Goal: Information Seeking & Learning: Learn about a topic

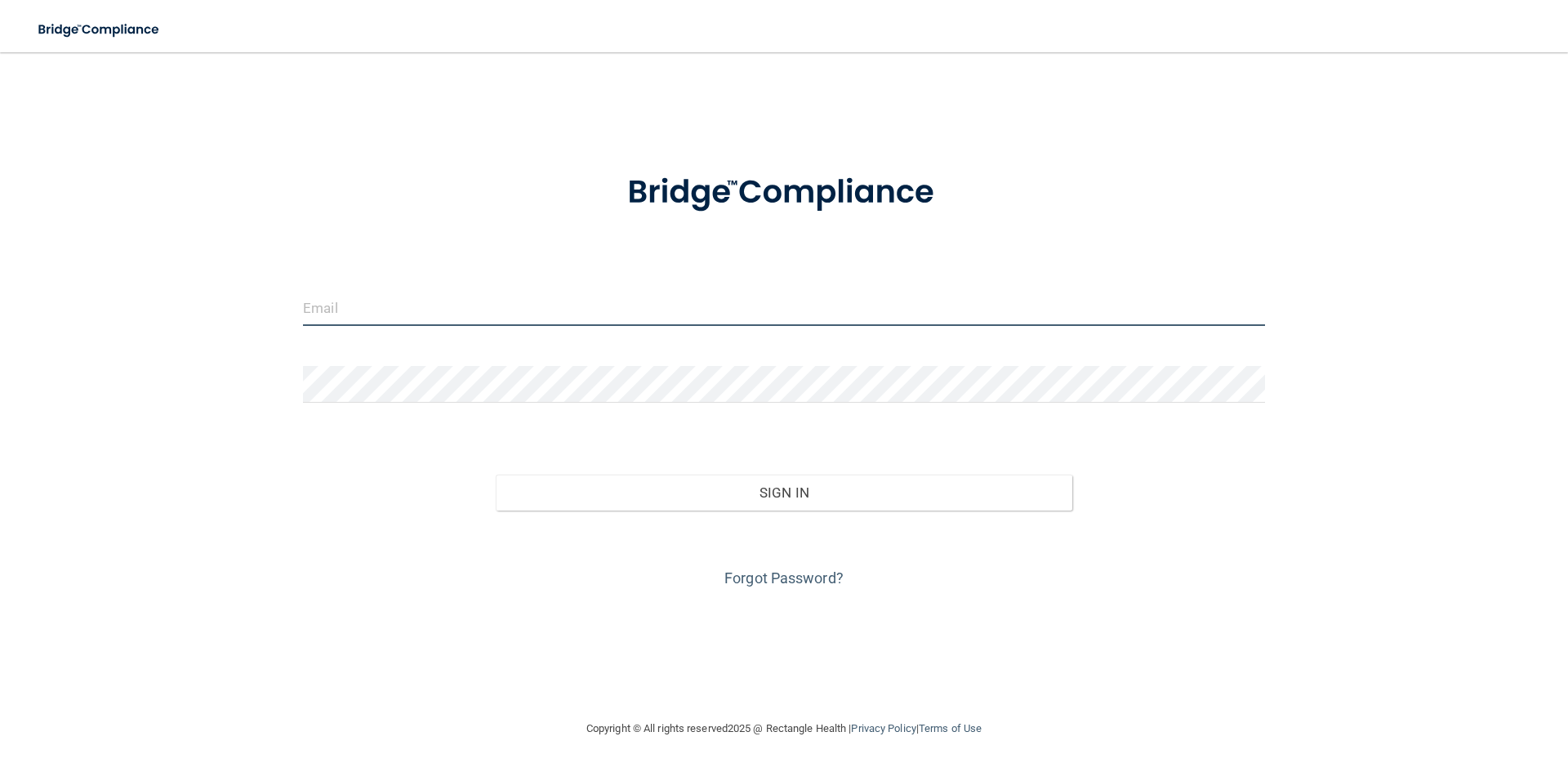
click at [365, 302] on input "email" at bounding box center [784, 308] width 962 height 37
type input "[PERSON_NAME][EMAIL_ADDRESS][DOMAIN_NAME]"
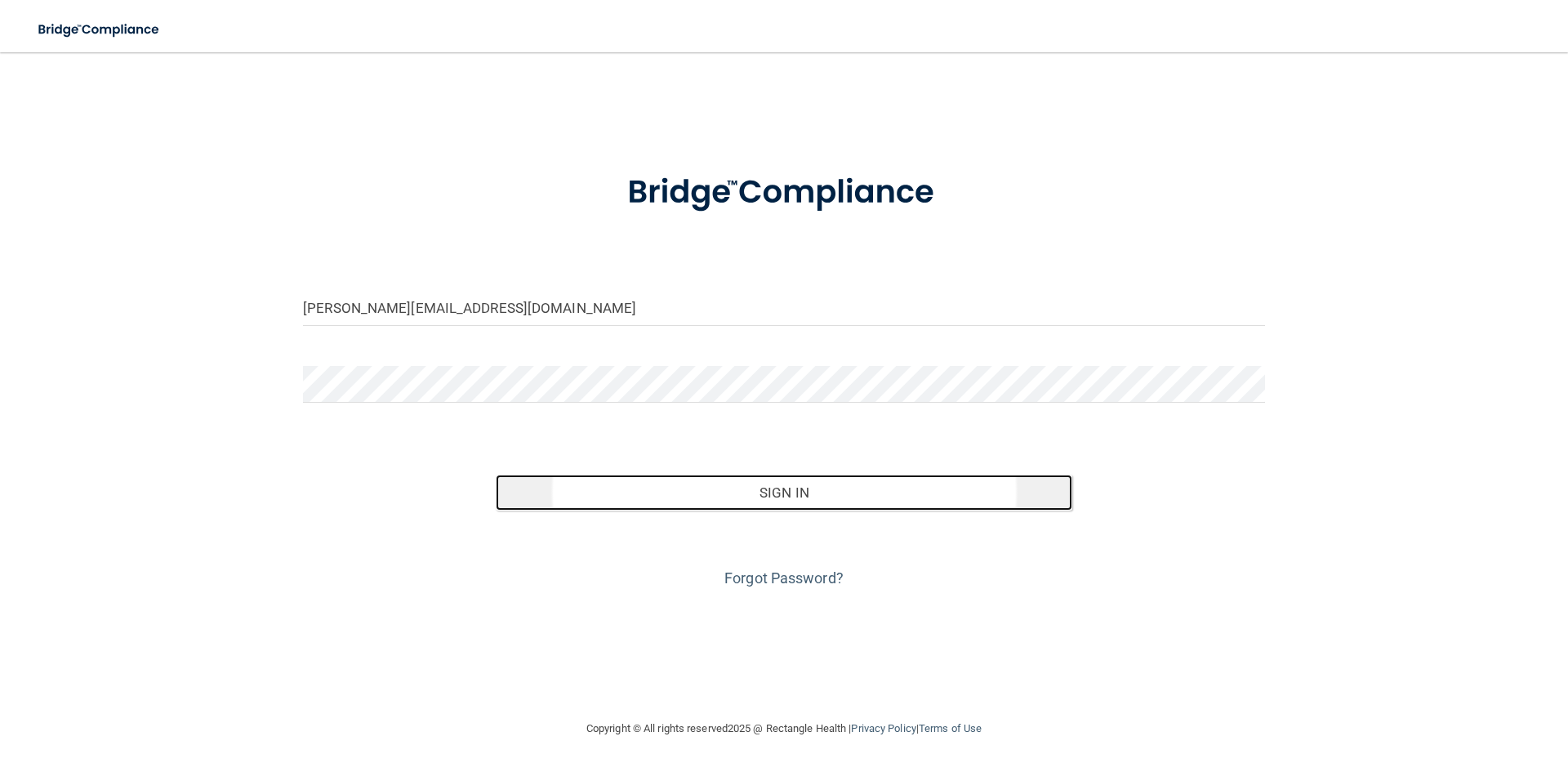
click at [820, 489] on button "Sign In" at bounding box center [784, 493] width 577 height 36
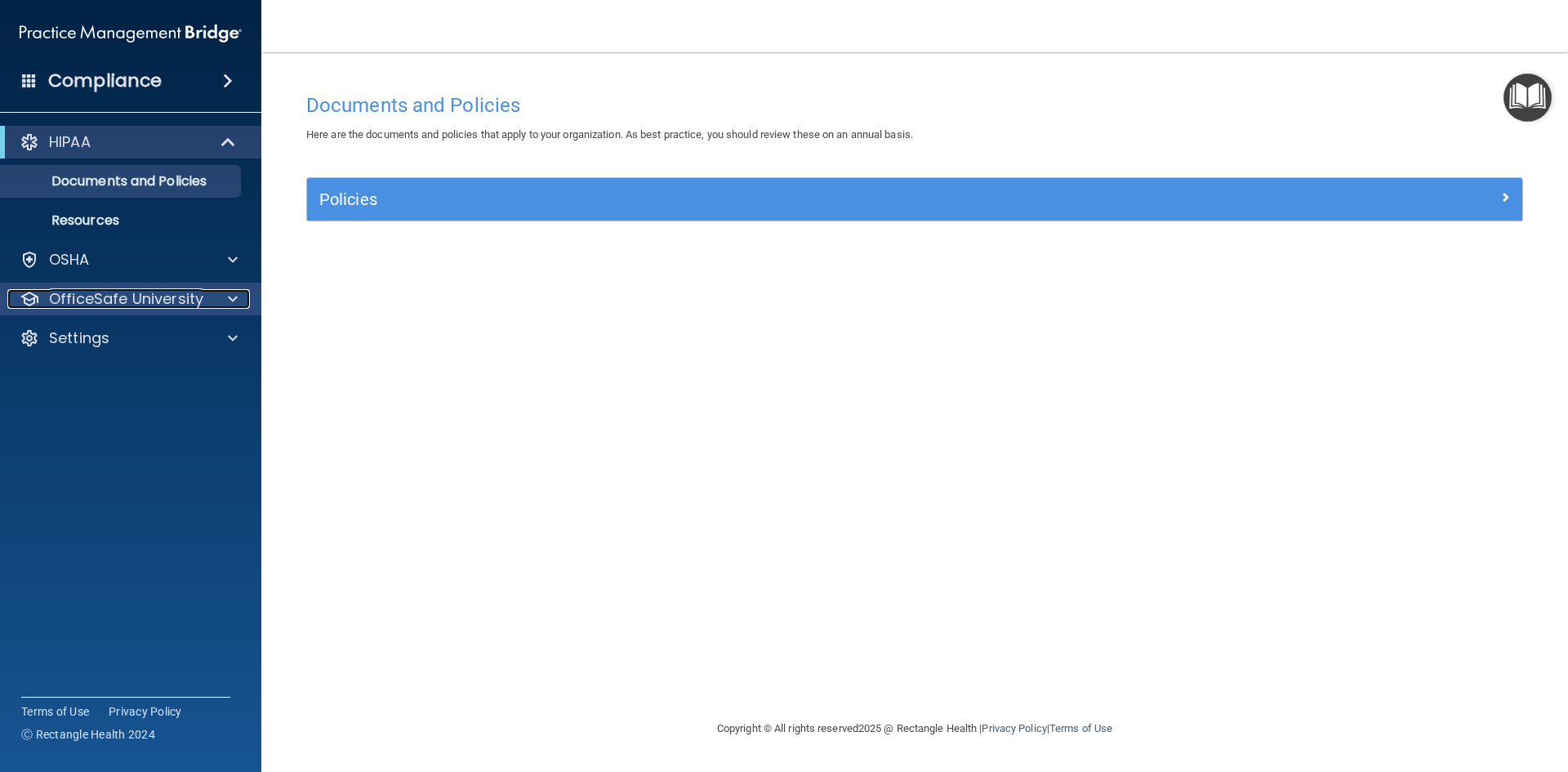
click at [108, 296] on p "OfficeSafe University" at bounding box center [126, 299] width 155 height 19
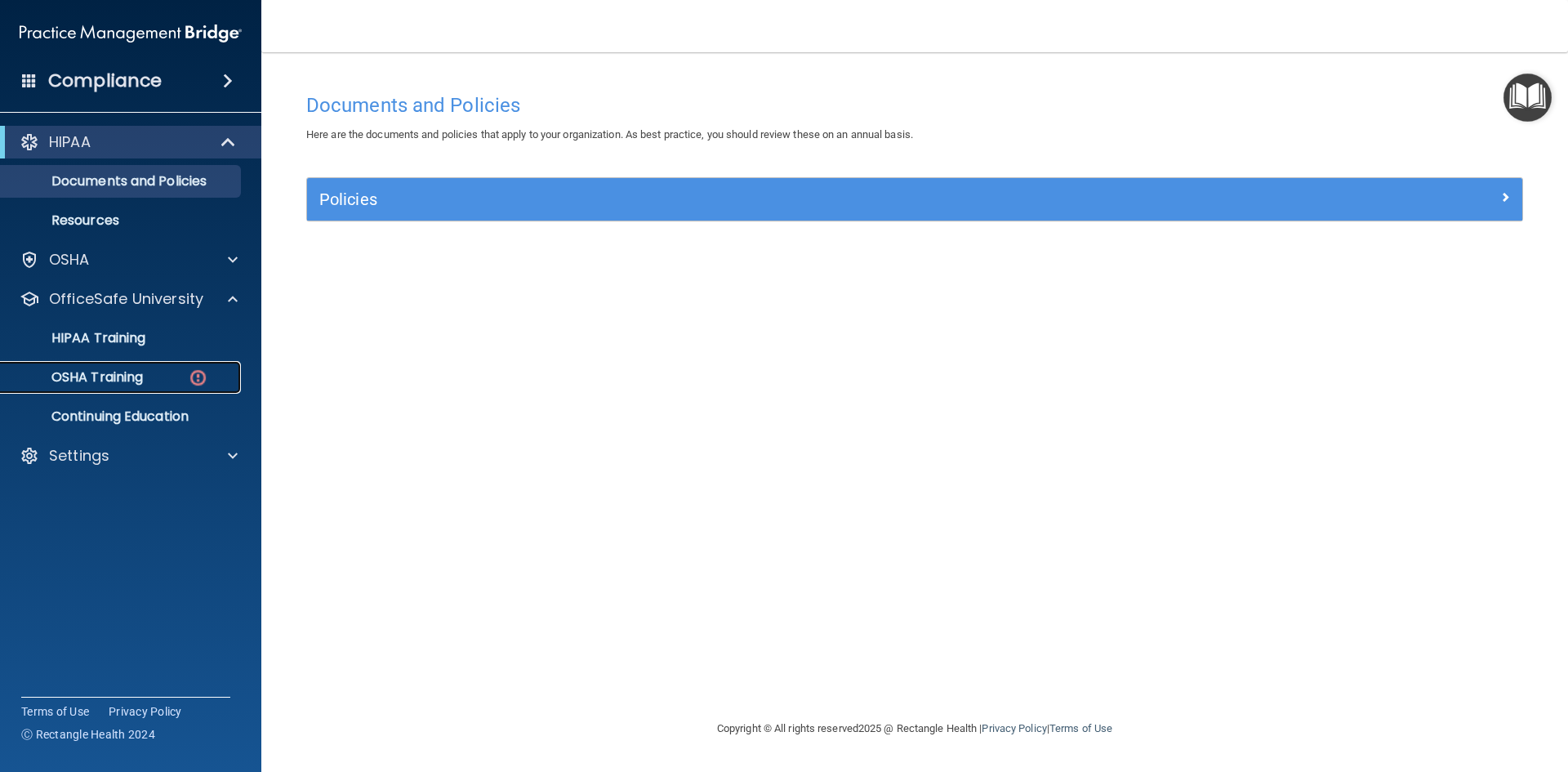
click at [115, 370] on p "OSHA Training" at bounding box center [77, 378] width 133 height 16
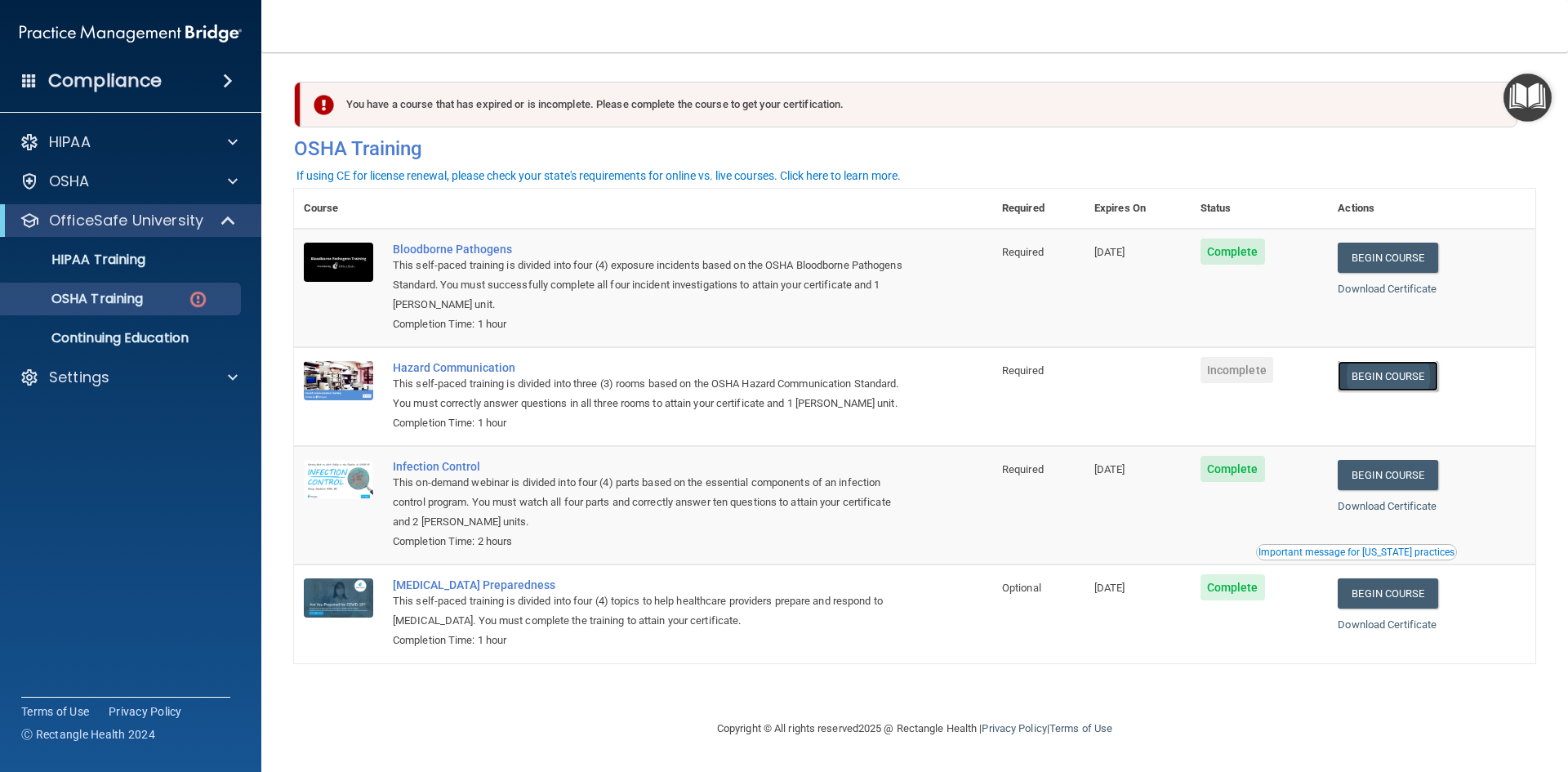
click at [1386, 373] on link "Begin Course" at bounding box center [1388, 376] width 100 height 30
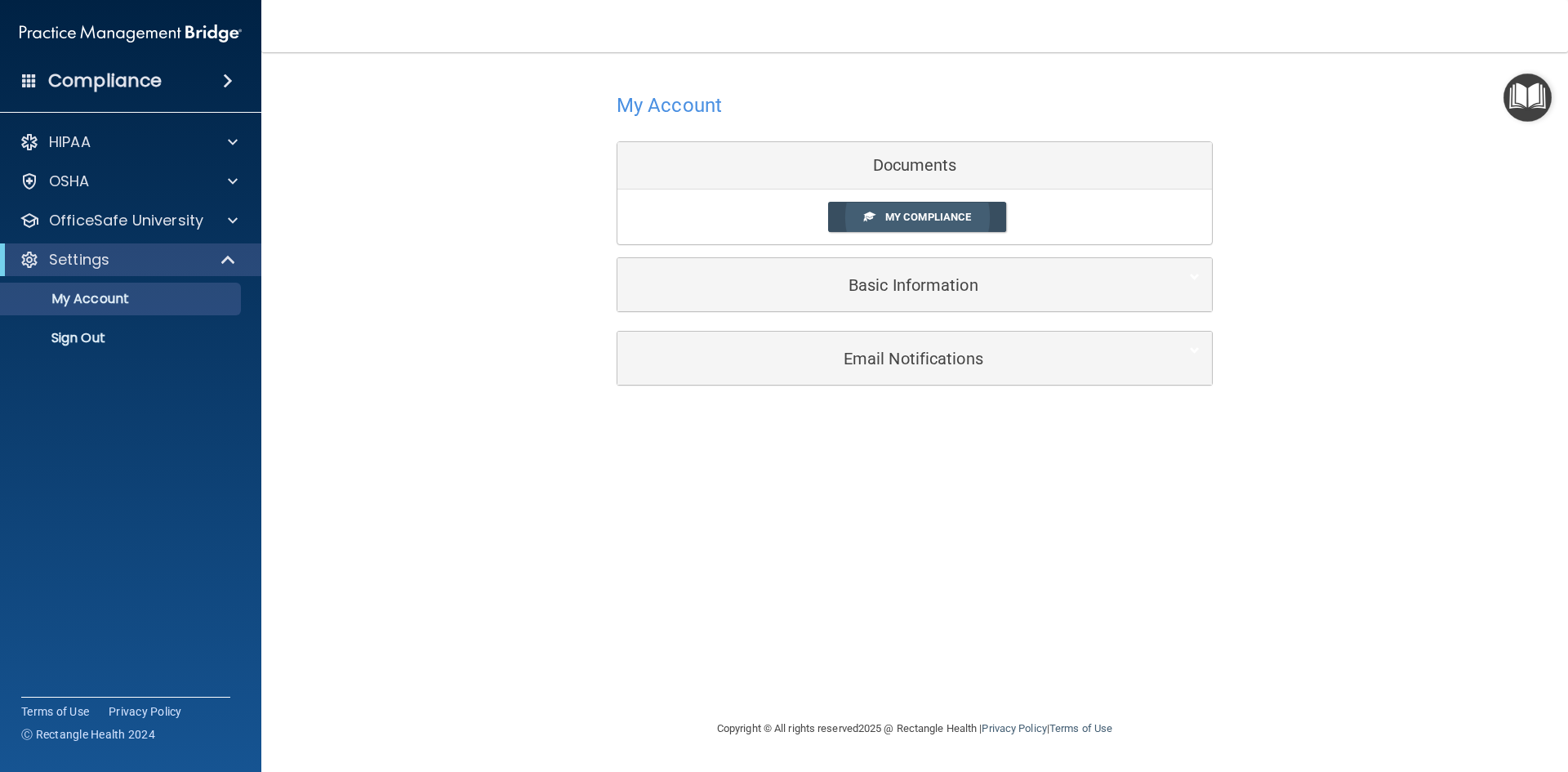
click at [915, 213] on span "My Compliance" at bounding box center [928, 217] width 86 height 12
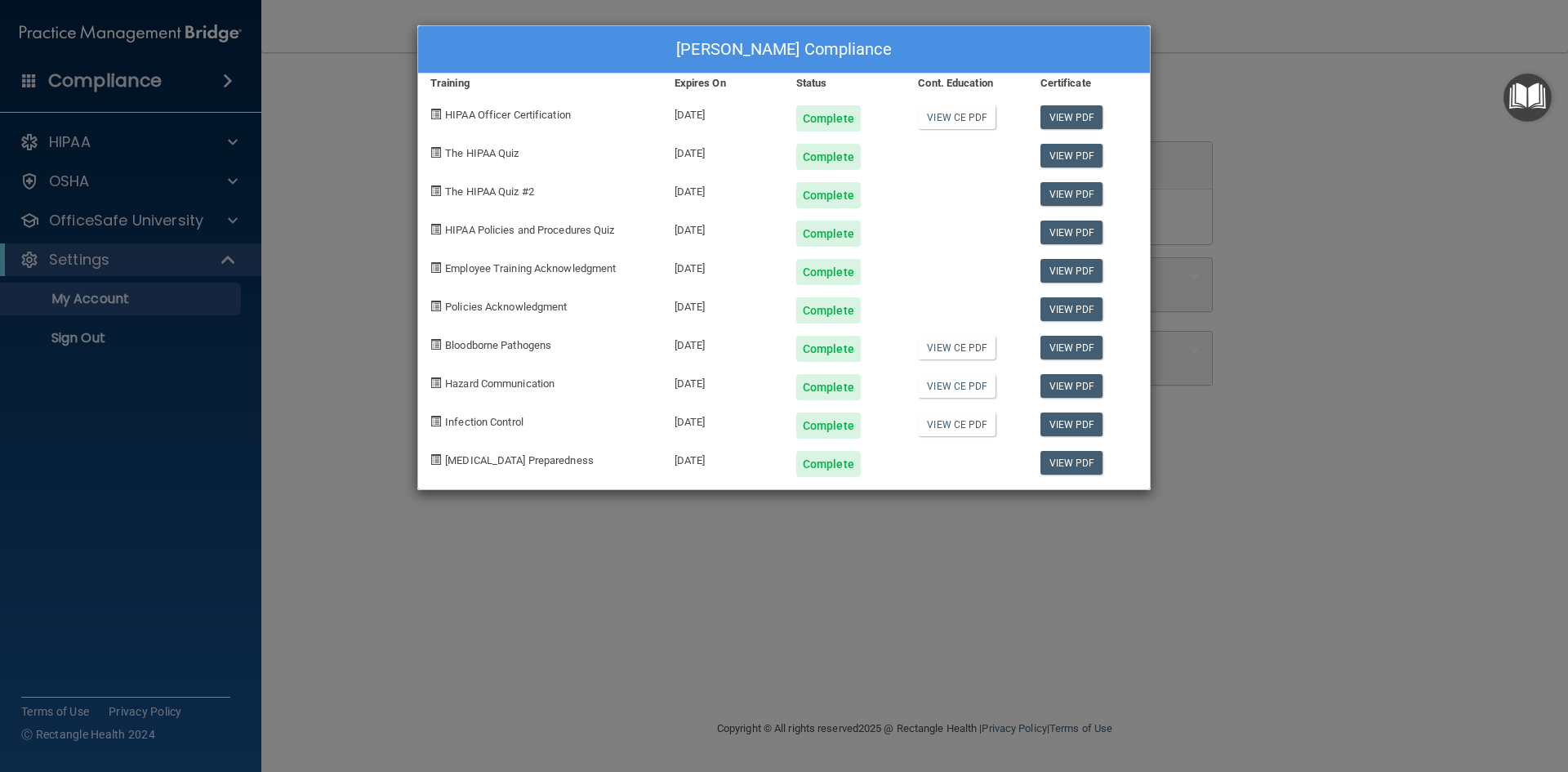
click at [117, 217] on div "[PERSON_NAME] Compliance Training Expires On Status Cont. Education Certificate…" at bounding box center [784, 386] width 1568 height 772
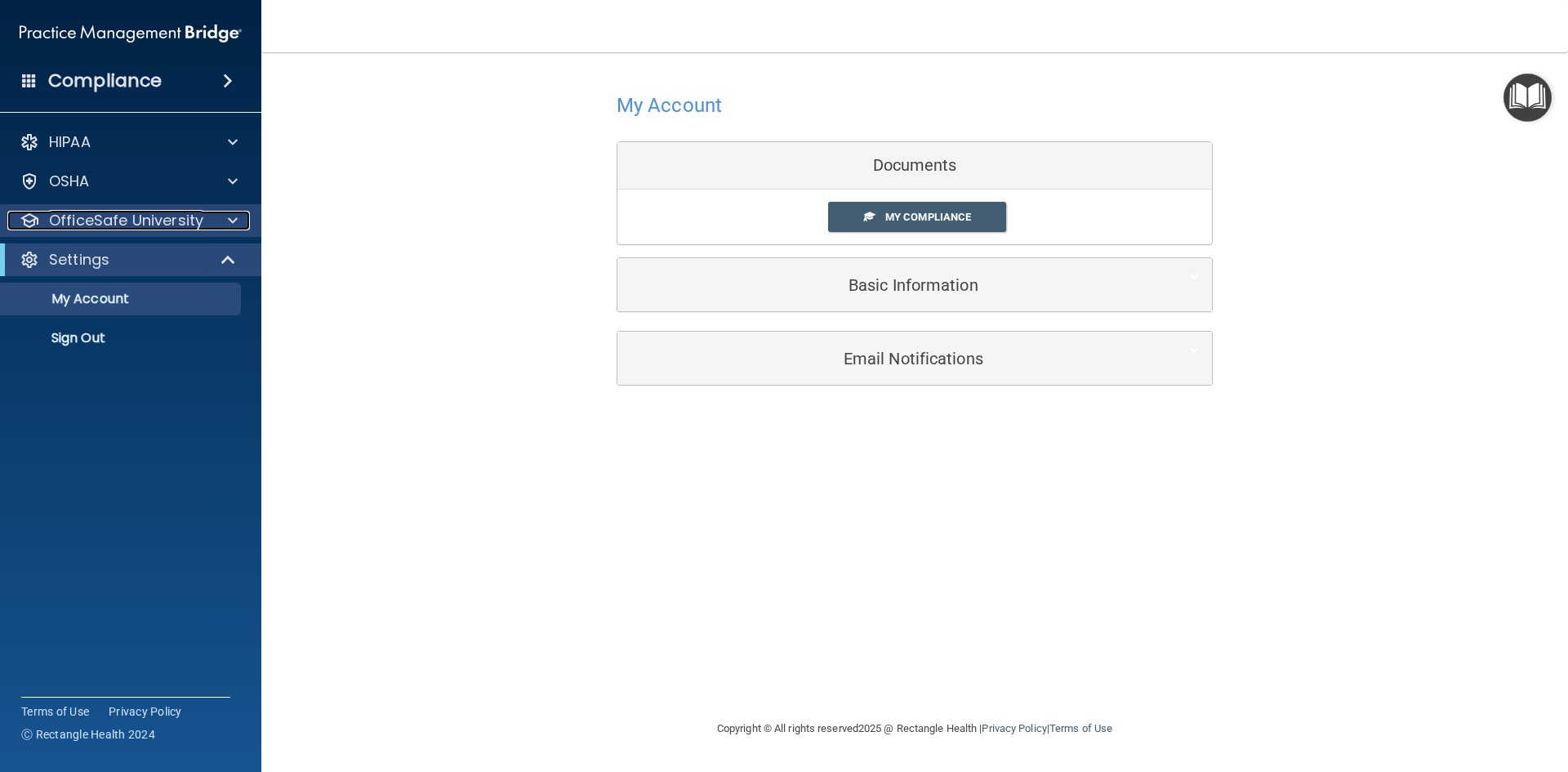
click at [108, 221] on p "OfficeSafe University" at bounding box center [126, 220] width 155 height 19
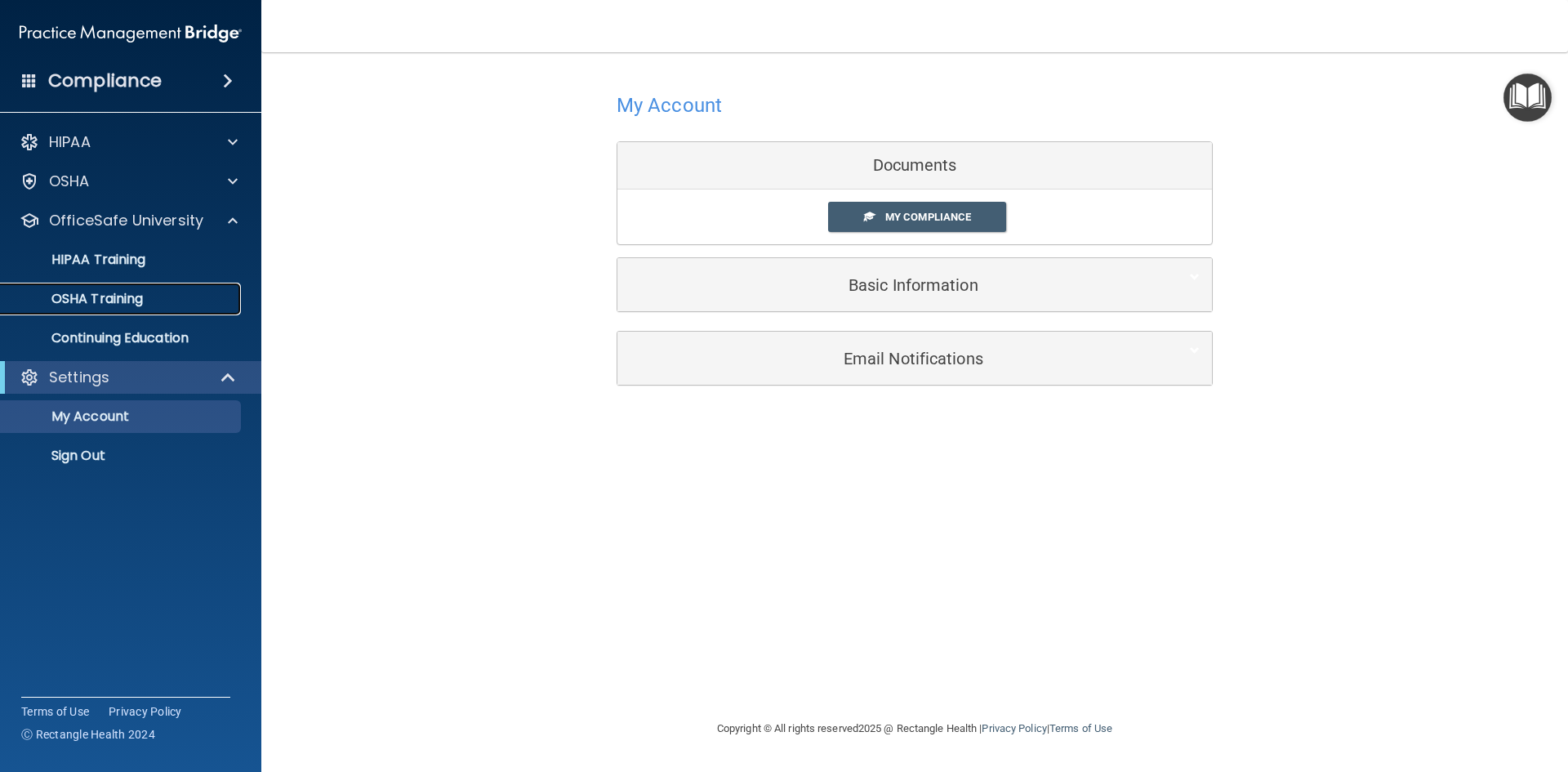
click at [125, 298] on p "OSHA Training" at bounding box center [77, 299] width 133 height 16
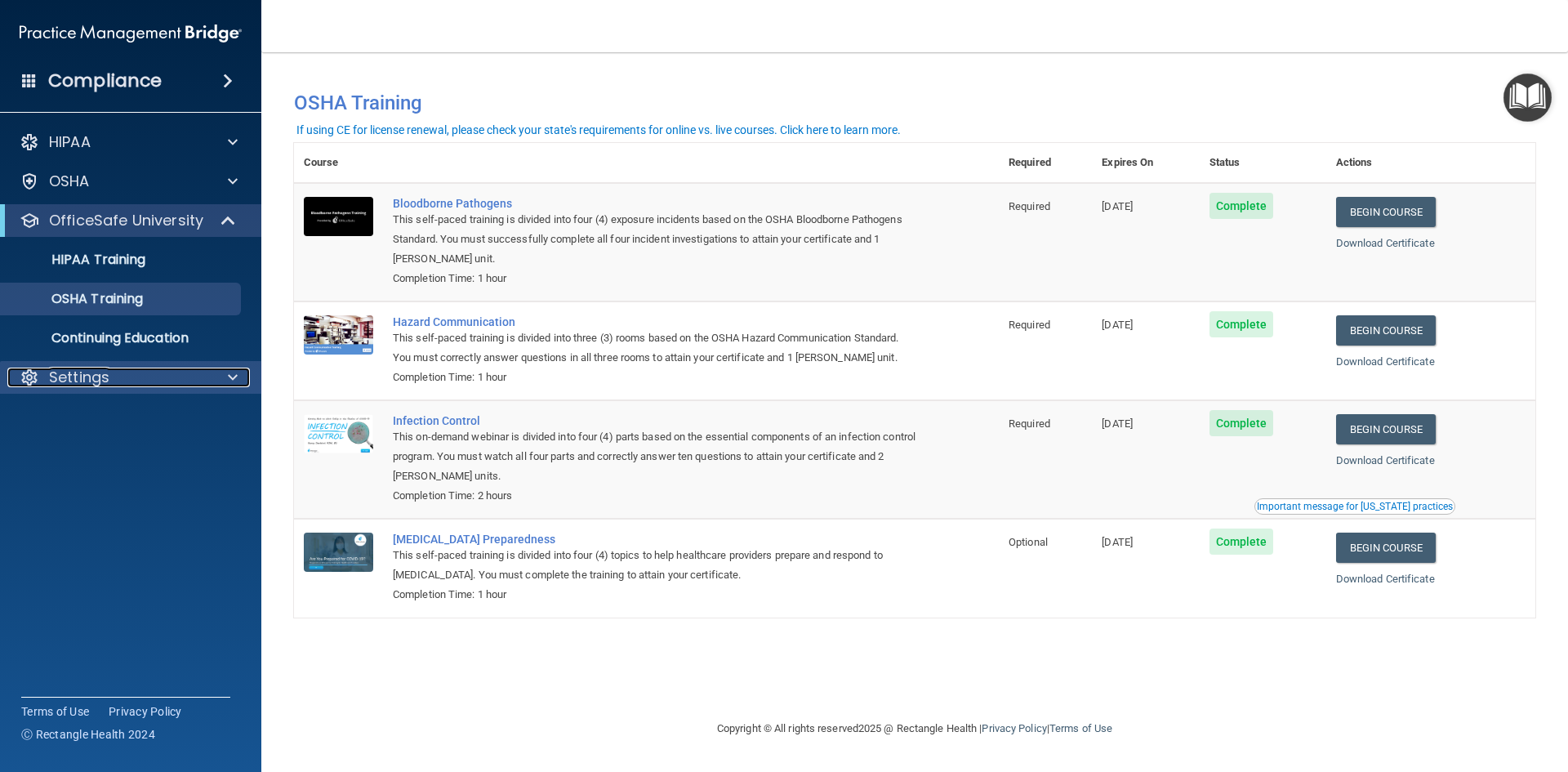
click at [157, 380] on div "Settings" at bounding box center [108, 378] width 203 height 19
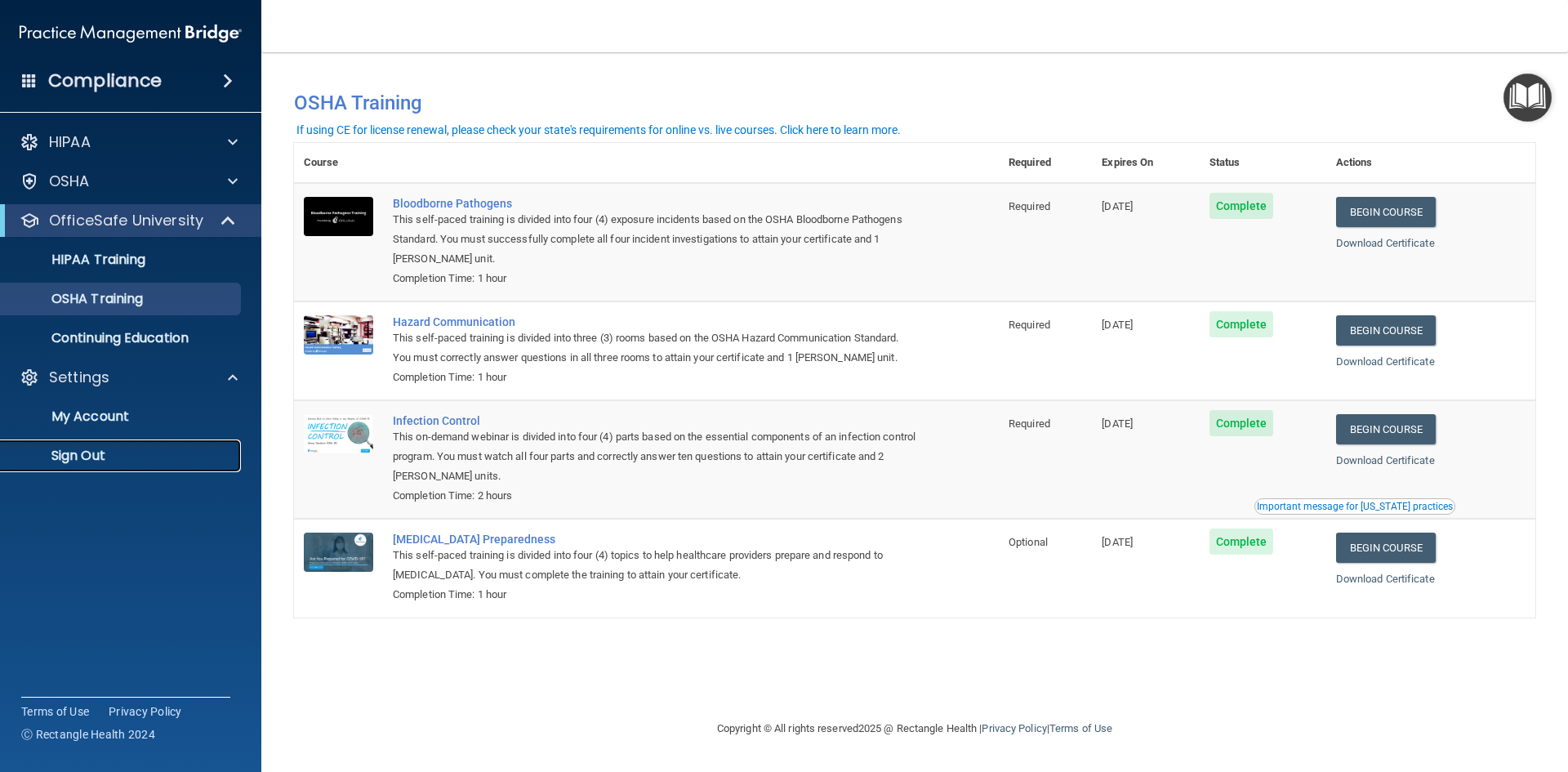
click at [90, 461] on p "Sign Out" at bounding box center [122, 455] width 223 height 16
